Goal: Task Accomplishment & Management: Use online tool/utility

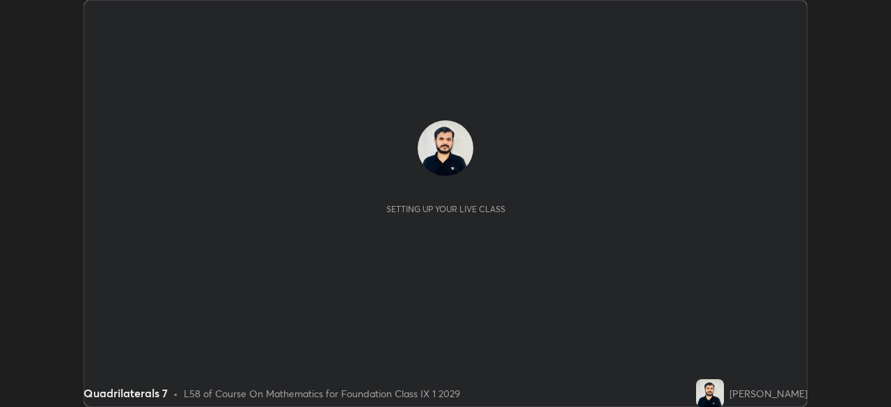
scroll to position [407, 890]
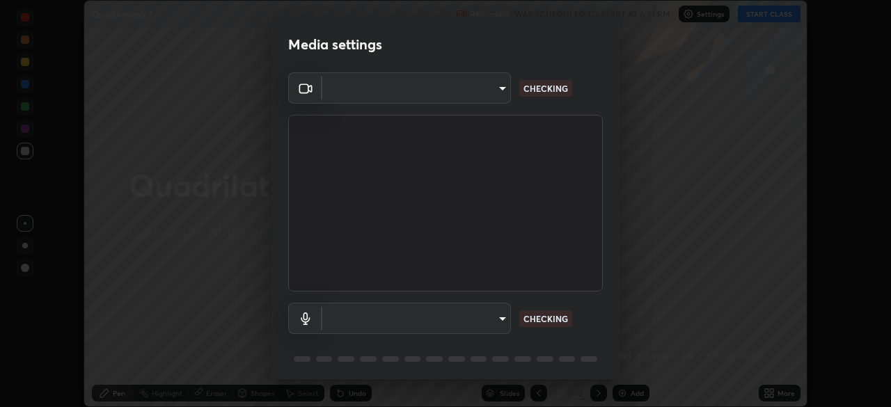
type input "b01729d45edbc9c0263969ae5aeda06708fa428b9a77102190d554404ede5bbd"
type input "default"
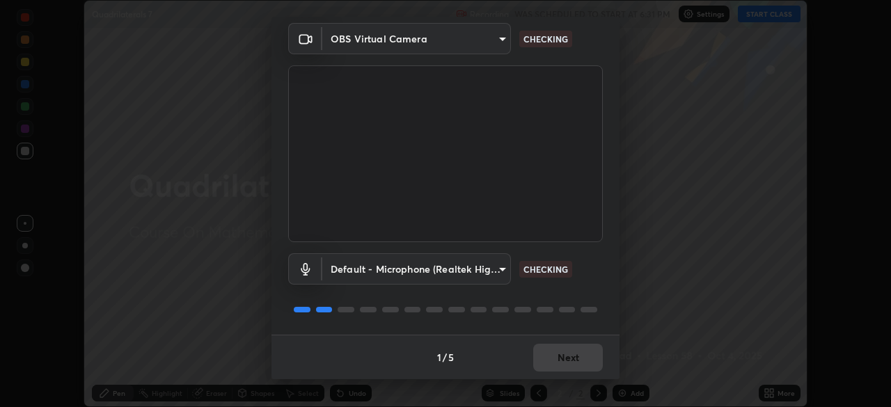
click at [555, 363] on div "1 / 5 Next" at bounding box center [445, 357] width 348 height 45
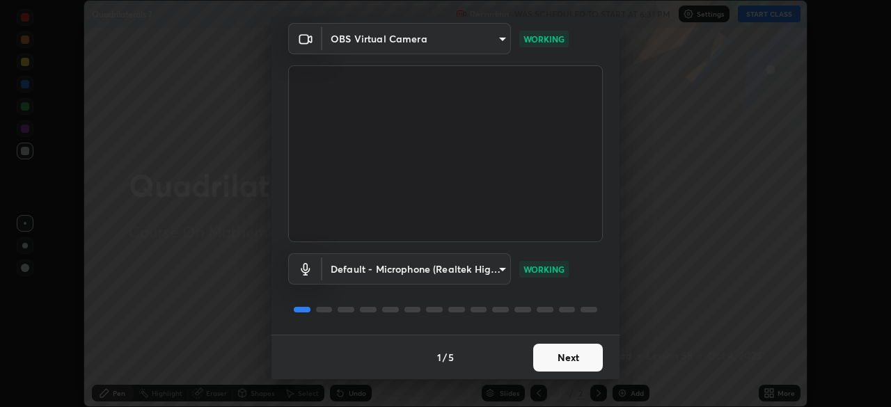
click at [539, 351] on button "Next" at bounding box center [568, 358] width 70 height 28
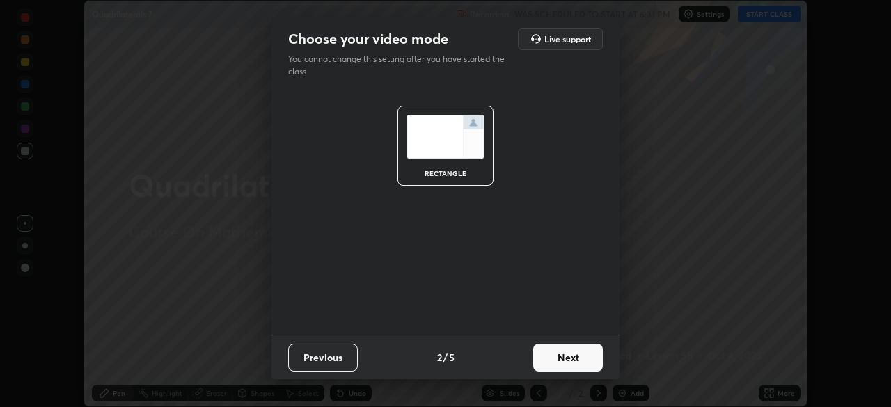
click at [539, 356] on button "Next" at bounding box center [568, 358] width 70 height 28
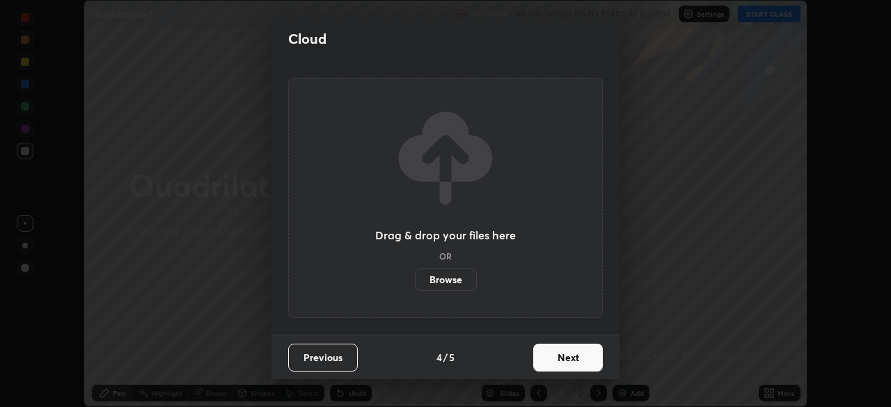
click at [552, 355] on button "Next" at bounding box center [568, 358] width 70 height 28
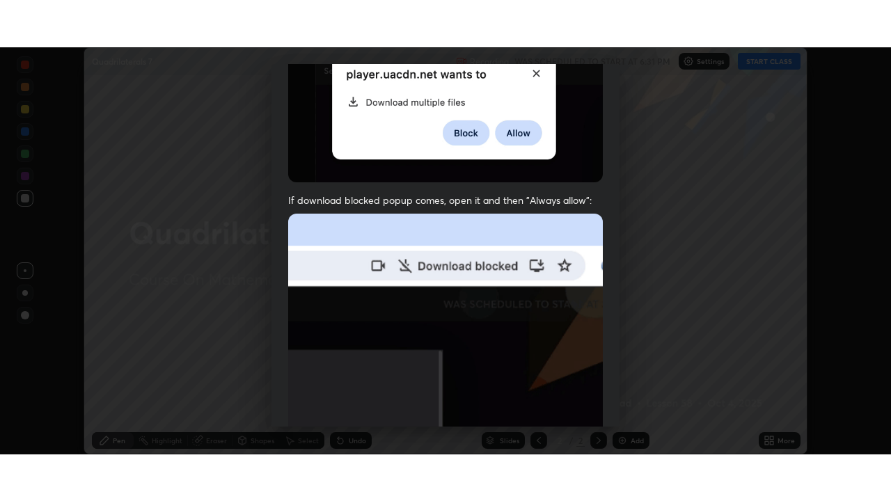
scroll to position [333, 0]
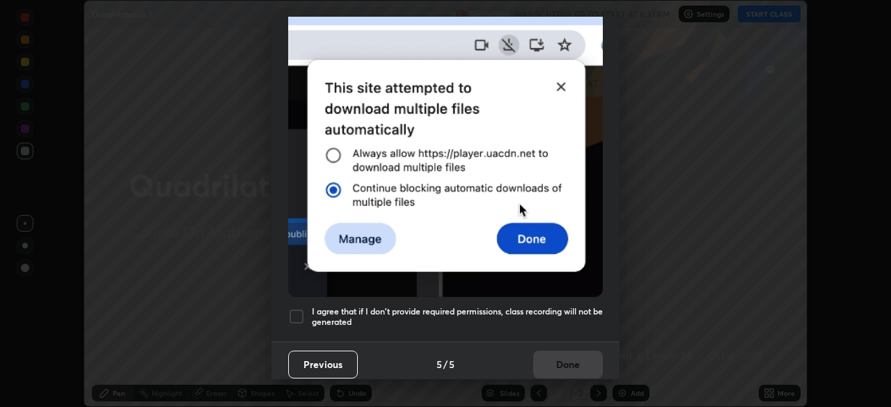
click at [464, 319] on h5 "I agree that if I don't provide required permissions, class recording will not …" at bounding box center [457, 317] width 291 height 22
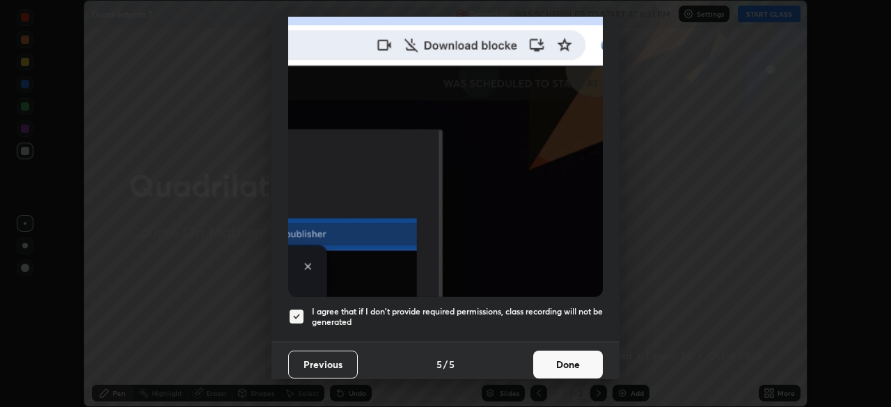
click at [562, 357] on button "Done" at bounding box center [568, 365] width 70 height 28
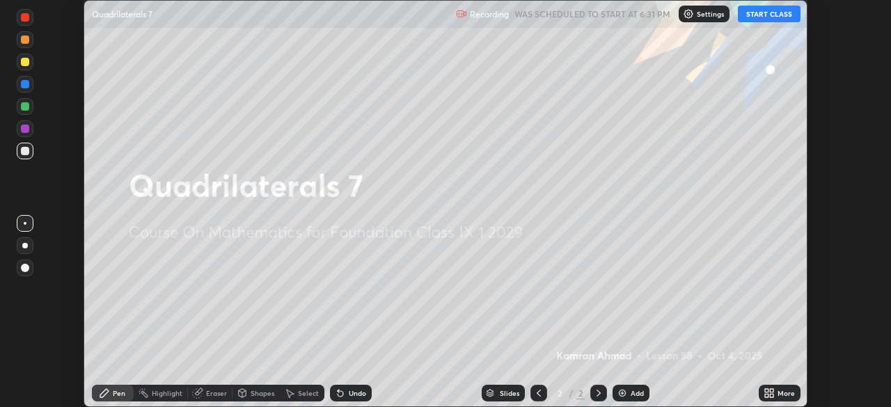
click at [766, 390] on icon at bounding box center [766, 390] width 3 height 3
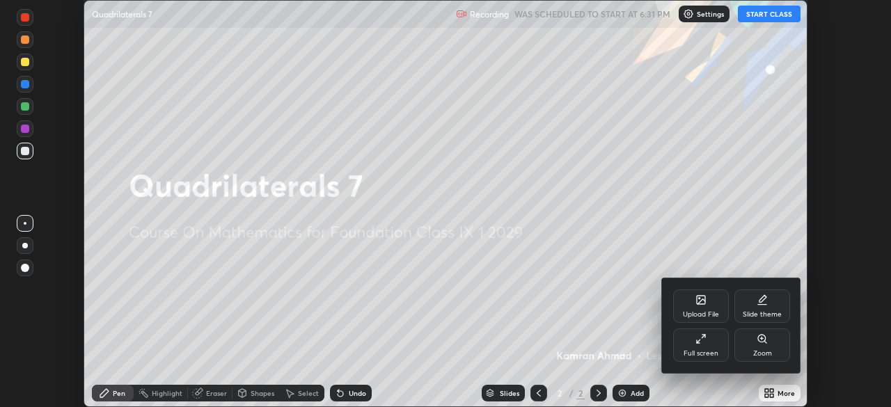
click at [719, 344] on div "Full screen" at bounding box center [701, 344] width 56 height 33
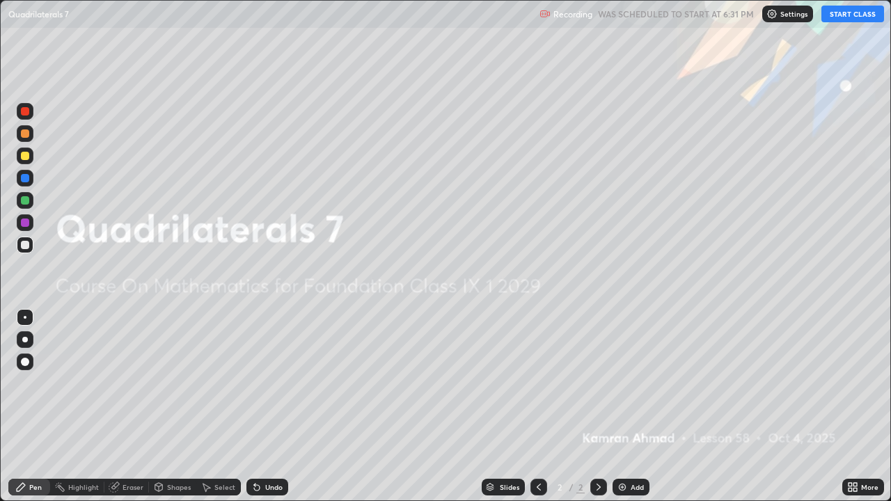
scroll to position [501, 891]
click at [840, 13] on button "START CLASS" at bounding box center [852, 14] width 63 height 17
click at [628, 406] on div "Add" at bounding box center [630, 487] width 37 height 17
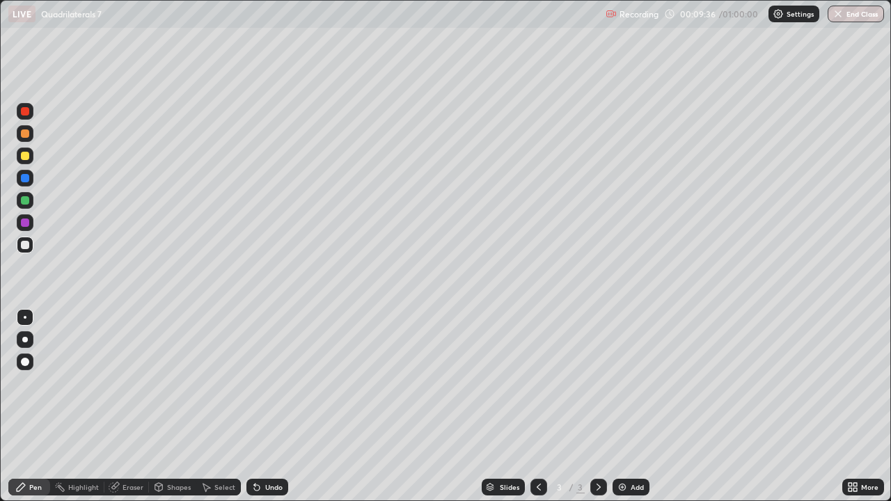
click at [8, 406] on div "Pen" at bounding box center [29, 487] width 42 height 17
click at [267, 406] on div "Undo" at bounding box center [267, 487] width 42 height 17
click at [270, 406] on div "Undo" at bounding box center [273, 487] width 17 height 7
click at [266, 406] on div "Undo" at bounding box center [267, 487] width 42 height 17
click at [115, 406] on icon at bounding box center [114, 486] width 11 height 11
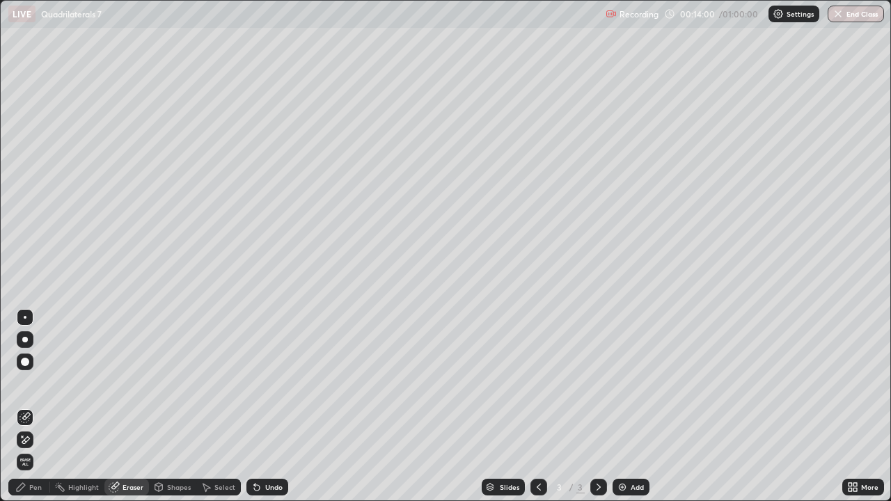
click at [24, 406] on icon at bounding box center [20, 486] width 11 height 11
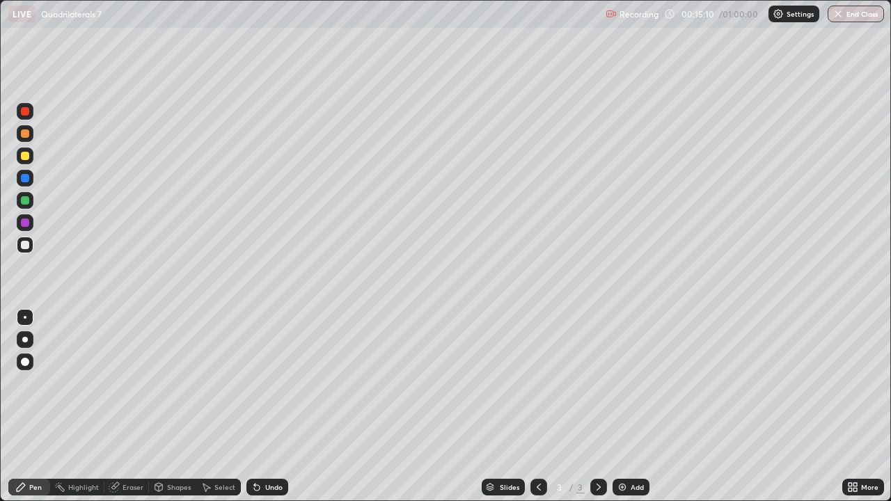
click at [23, 157] on div at bounding box center [25, 156] width 8 height 8
click at [626, 406] on div "Add" at bounding box center [630, 487] width 37 height 17
click at [26, 246] on div at bounding box center [25, 245] width 8 height 8
click at [121, 406] on div "Eraser" at bounding box center [126, 487] width 45 height 17
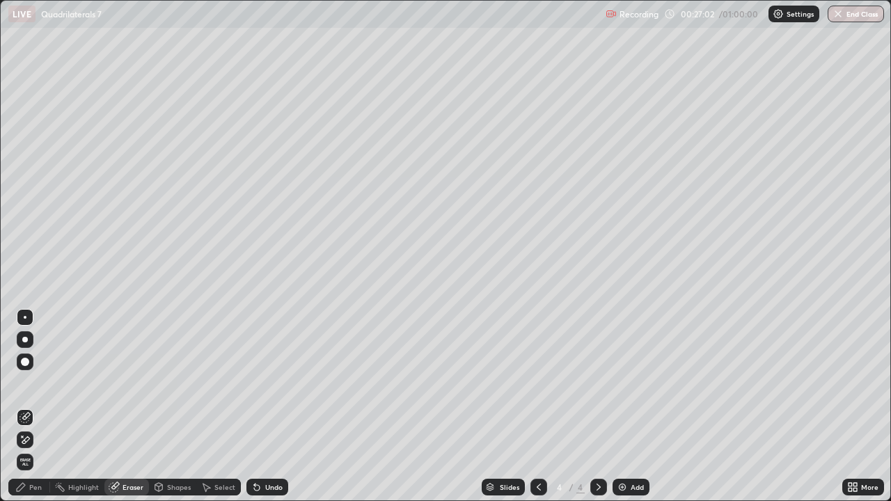
click at [24, 406] on icon at bounding box center [24, 440] width 11 height 12
click at [30, 406] on div "Pen" at bounding box center [35, 487] width 13 height 7
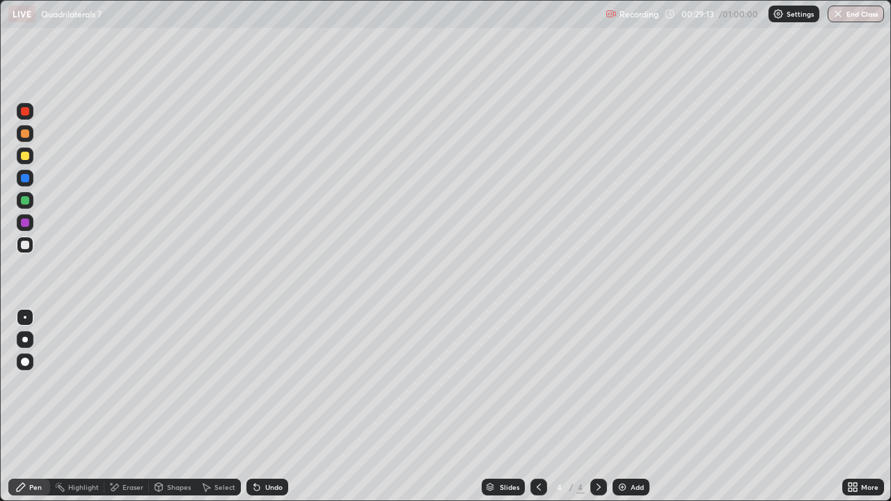
click at [271, 406] on div "Undo" at bounding box center [264, 487] width 47 height 28
click at [623, 406] on img at bounding box center [621, 486] width 11 height 11
click at [260, 406] on div "Undo" at bounding box center [267, 487] width 42 height 17
click at [21, 162] on div at bounding box center [25, 156] width 17 height 17
click at [26, 248] on div at bounding box center [25, 245] width 8 height 8
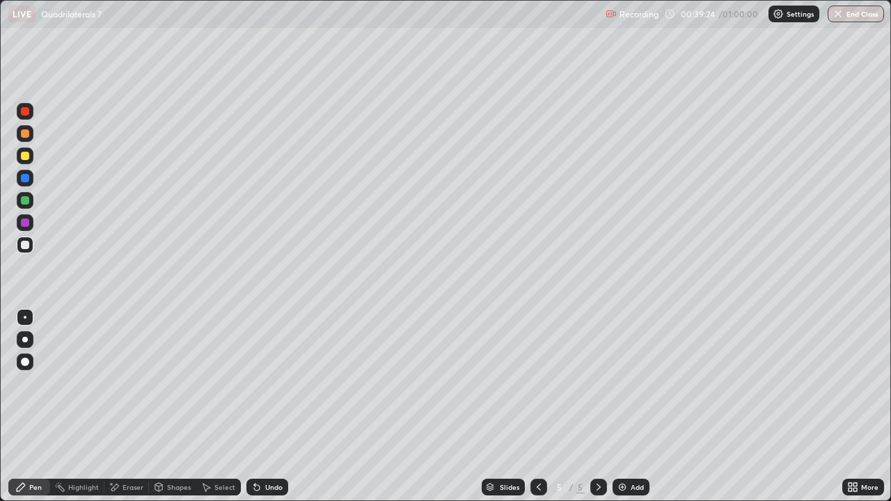
click at [24, 156] on div at bounding box center [25, 156] width 8 height 8
click at [24, 177] on div at bounding box center [25, 178] width 8 height 8
click at [26, 134] on div at bounding box center [25, 133] width 8 height 8
click at [26, 157] on div at bounding box center [25, 156] width 8 height 8
click at [26, 241] on div at bounding box center [25, 245] width 8 height 8
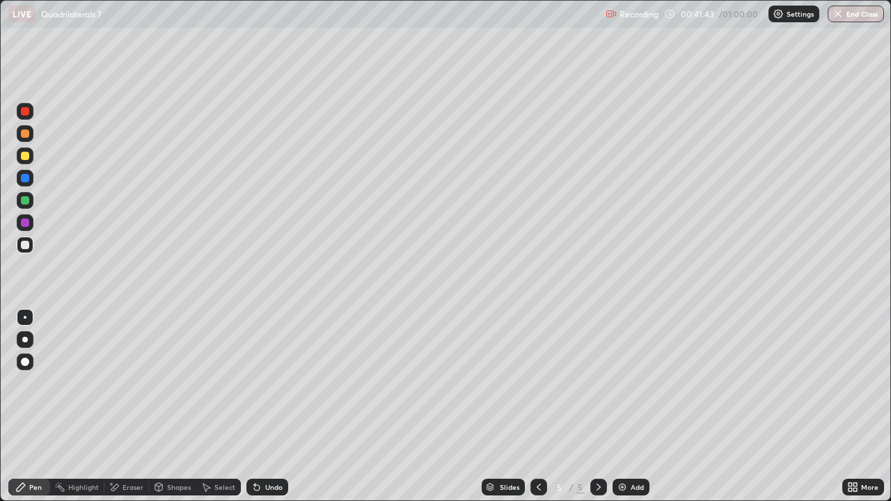
click at [24, 135] on div at bounding box center [25, 133] width 8 height 8
click at [24, 158] on div at bounding box center [25, 156] width 8 height 8
click at [24, 184] on div at bounding box center [25, 178] width 17 height 17
click at [23, 246] on div at bounding box center [25, 245] width 8 height 8
click at [269, 406] on div "Undo" at bounding box center [273, 487] width 17 height 7
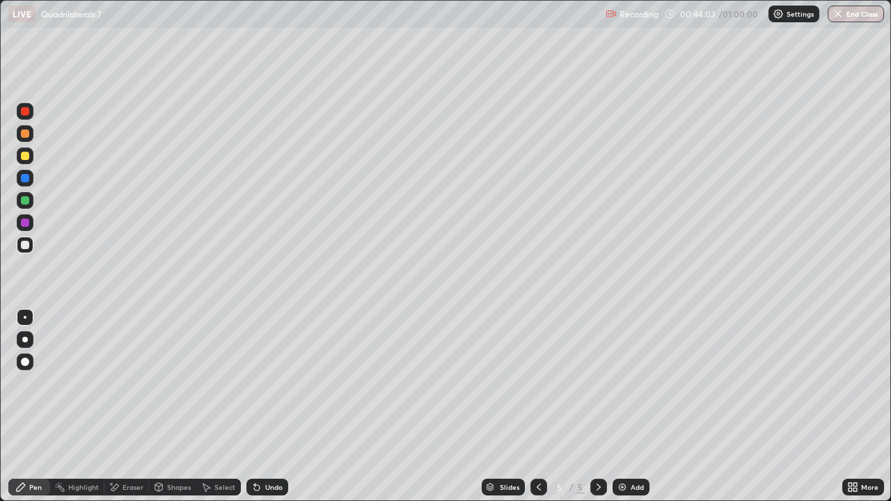
click at [624, 406] on div "Add" at bounding box center [630, 487] width 37 height 17
click at [29, 154] on div at bounding box center [25, 156] width 17 height 17
click at [269, 406] on div "Undo" at bounding box center [267, 487] width 42 height 17
click at [266, 406] on div "Undo" at bounding box center [267, 487] width 42 height 17
click at [260, 406] on div "Undo" at bounding box center [267, 487] width 42 height 17
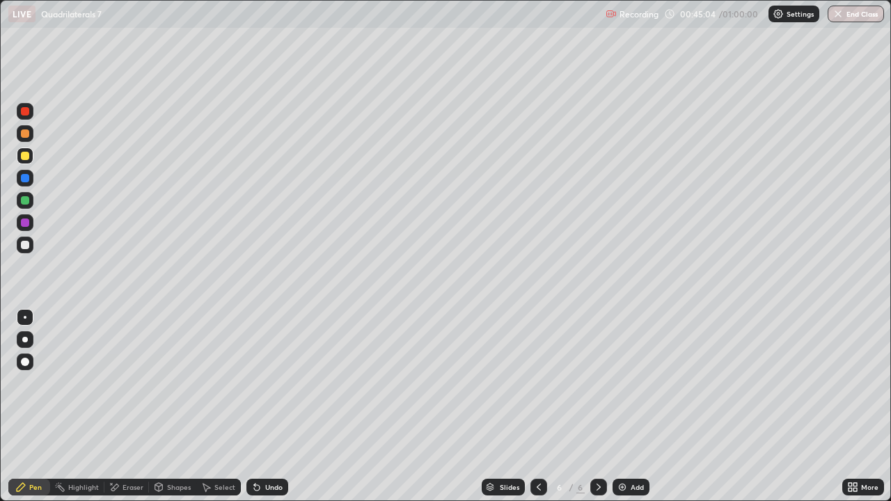
click at [257, 406] on div "Undo" at bounding box center [264, 487] width 47 height 28
click at [263, 406] on div "Undo" at bounding box center [267, 487] width 42 height 17
click at [174, 406] on div "Shapes" at bounding box center [179, 487] width 24 height 7
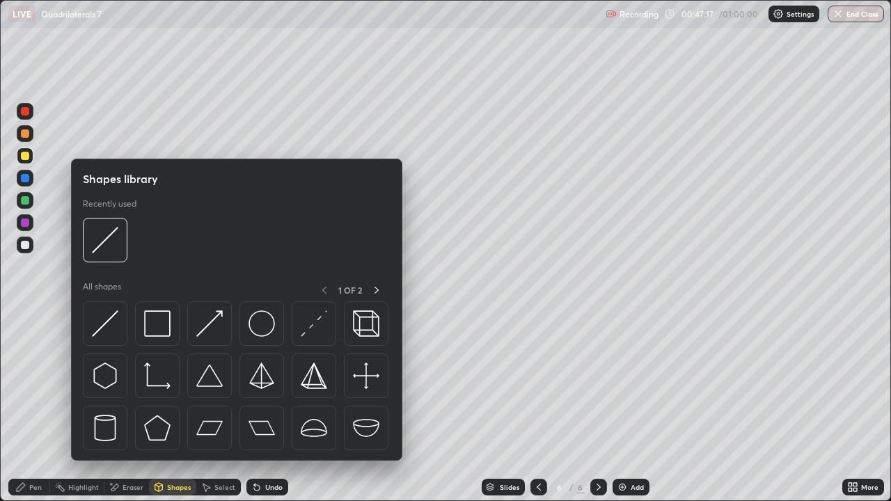
click at [128, 406] on div "Eraser" at bounding box center [132, 487] width 21 height 7
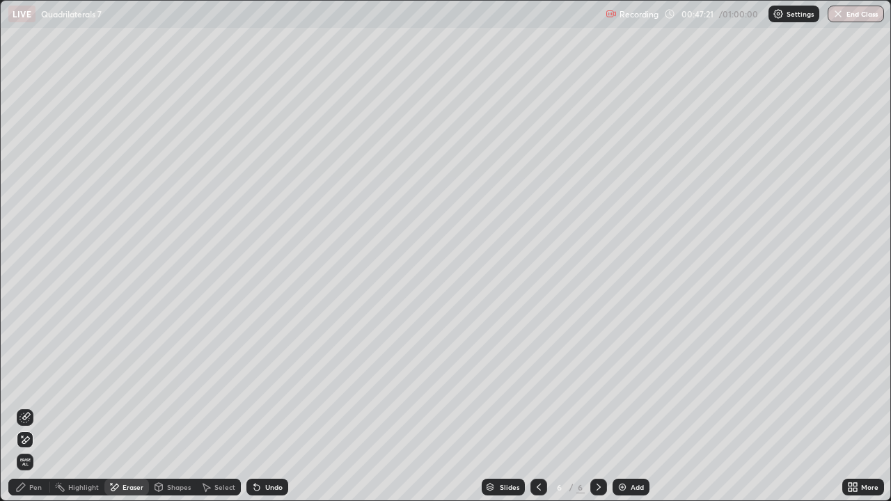
click at [34, 406] on div "Pen" at bounding box center [35, 487] width 13 height 7
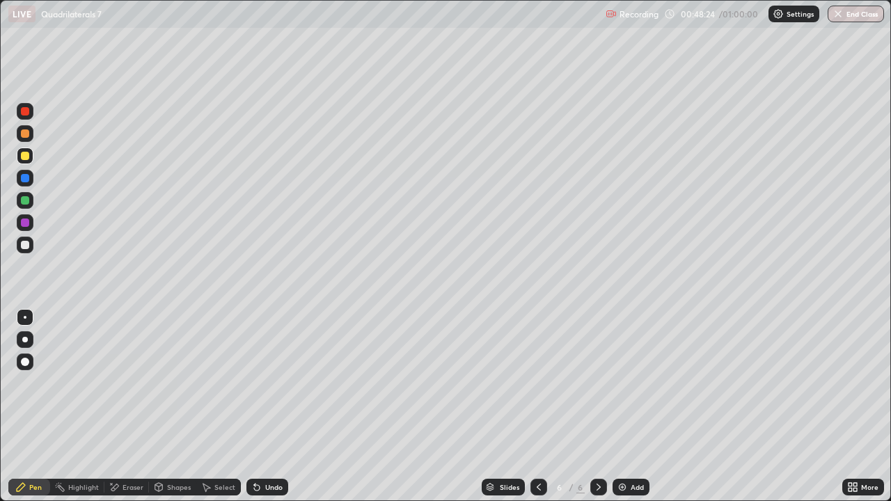
click at [844, 12] on button "End Class" at bounding box center [855, 14] width 56 height 17
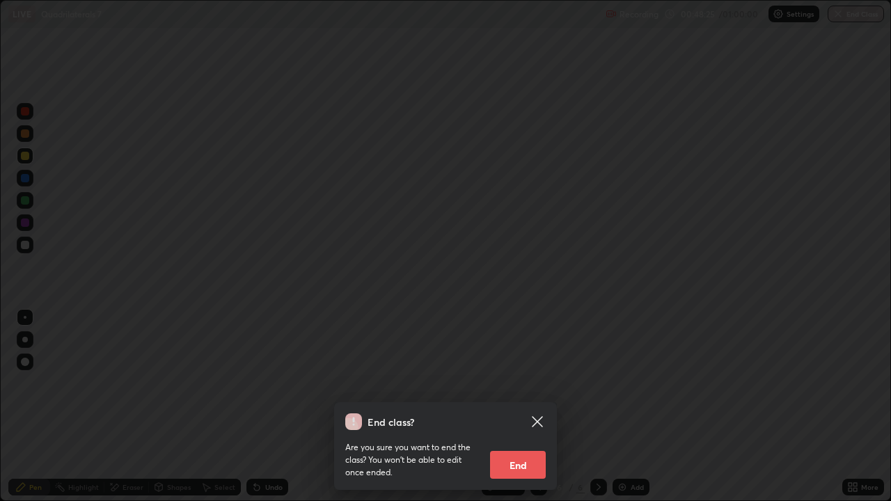
click at [520, 406] on button "End" at bounding box center [518, 465] width 56 height 28
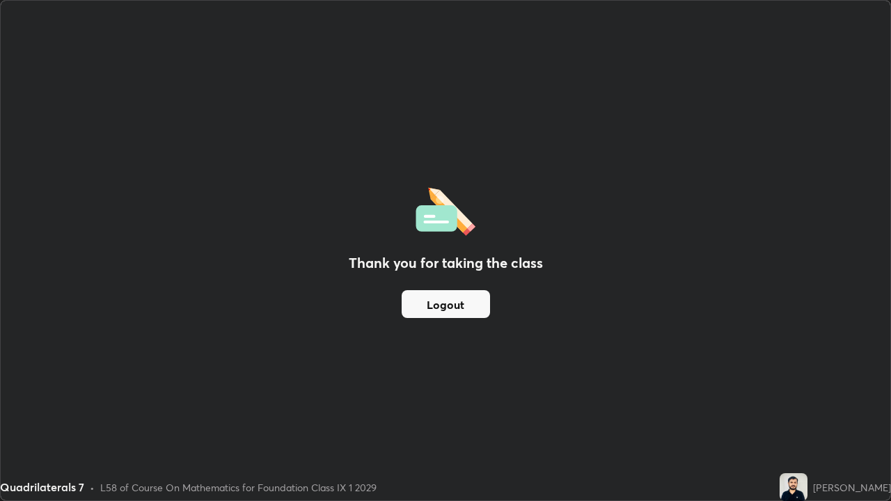
click at [781, 406] on div "Thank you for taking the class Logout" at bounding box center [445, 251] width 889 height 500
click at [777, 406] on div "Thank you for taking the class Logout" at bounding box center [445, 251] width 889 height 500
